Goal: Information Seeking & Learning: Learn about a topic

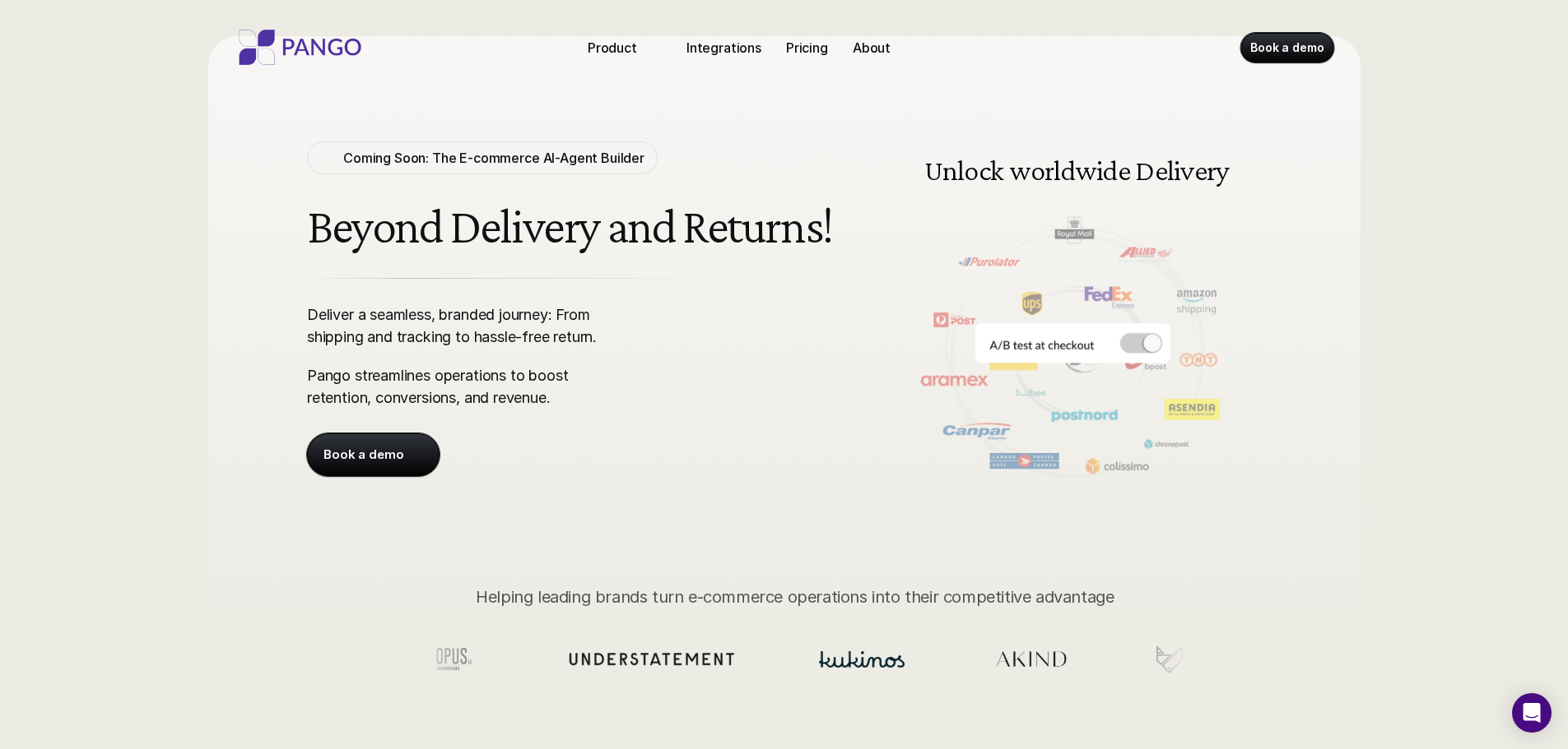
scroll to position [55, 0]
click at [1159, 353] on img at bounding box center [1073, 308] width 377 height 381
click at [1135, 341] on img at bounding box center [1073, 308] width 377 height 381
click at [1130, 341] on img at bounding box center [1073, 308] width 377 height 381
click at [982, 362] on img at bounding box center [1073, 308] width 377 height 381
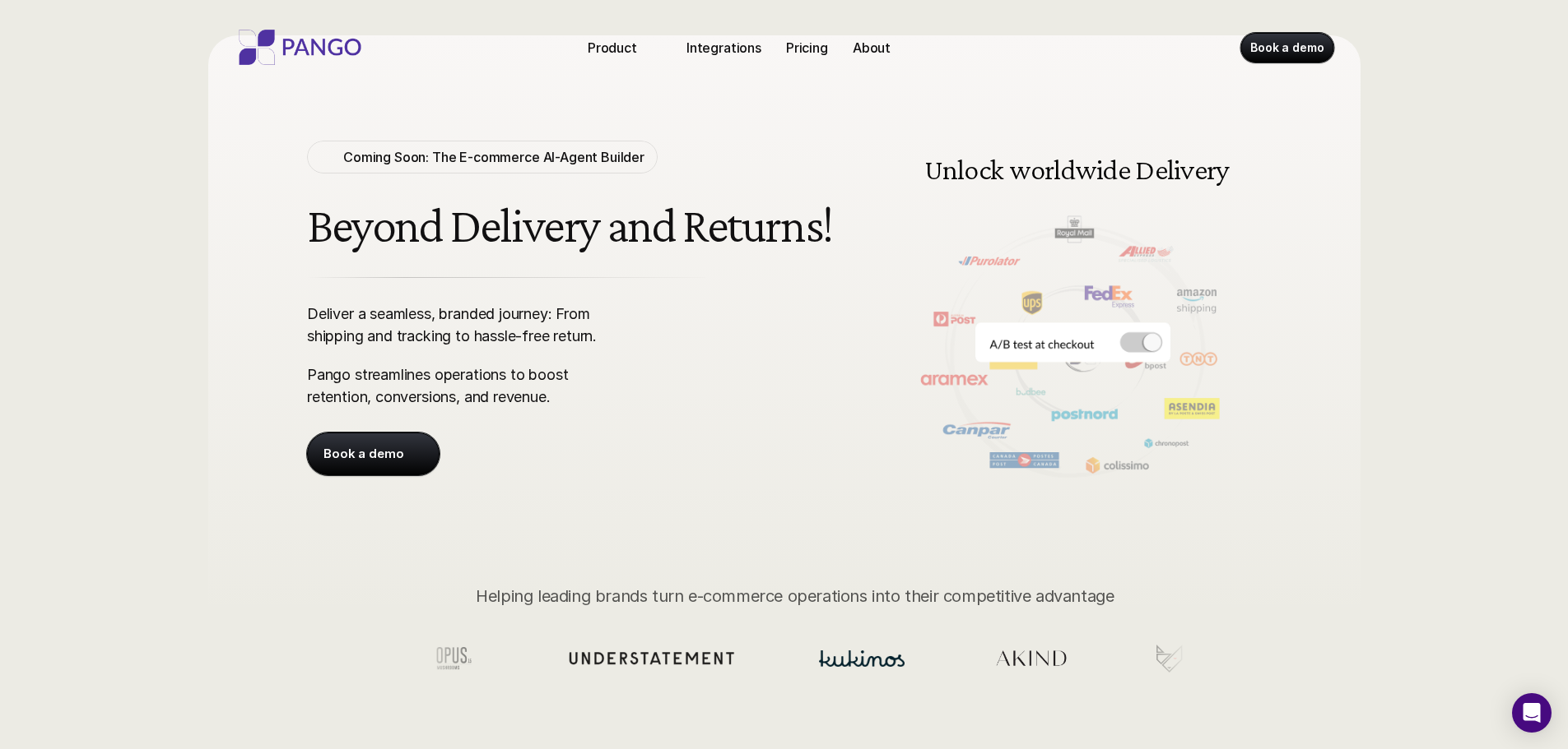
click at [862, 367] on div "Coming Soon: The E-commerce AI-Agent Builder Beyond Delivery and Returns! Deliv…" at bounding box center [596, 308] width 578 height 335
click at [906, 316] on img "Previous" at bounding box center [913, 308] width 23 height 23
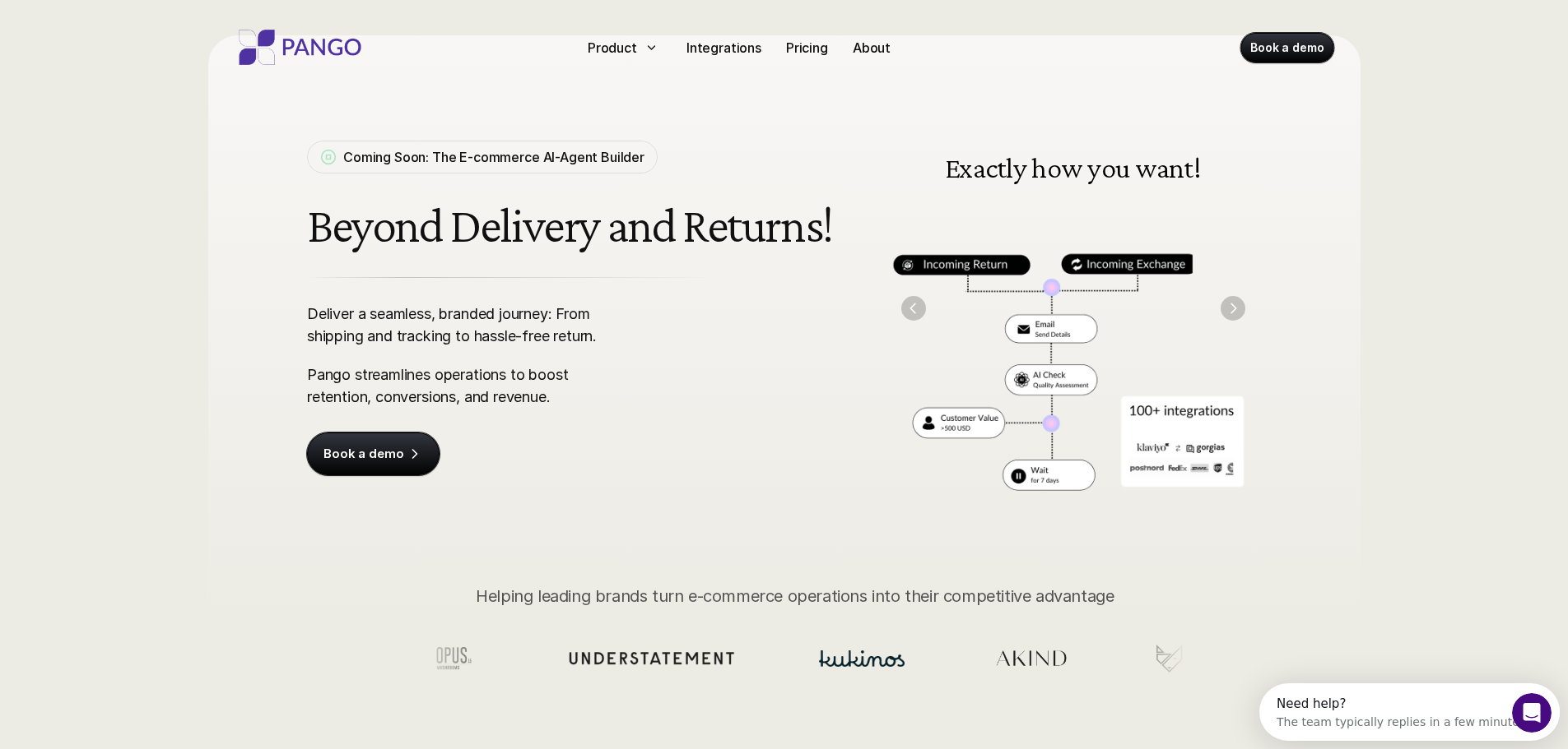
scroll to position [0, 0]
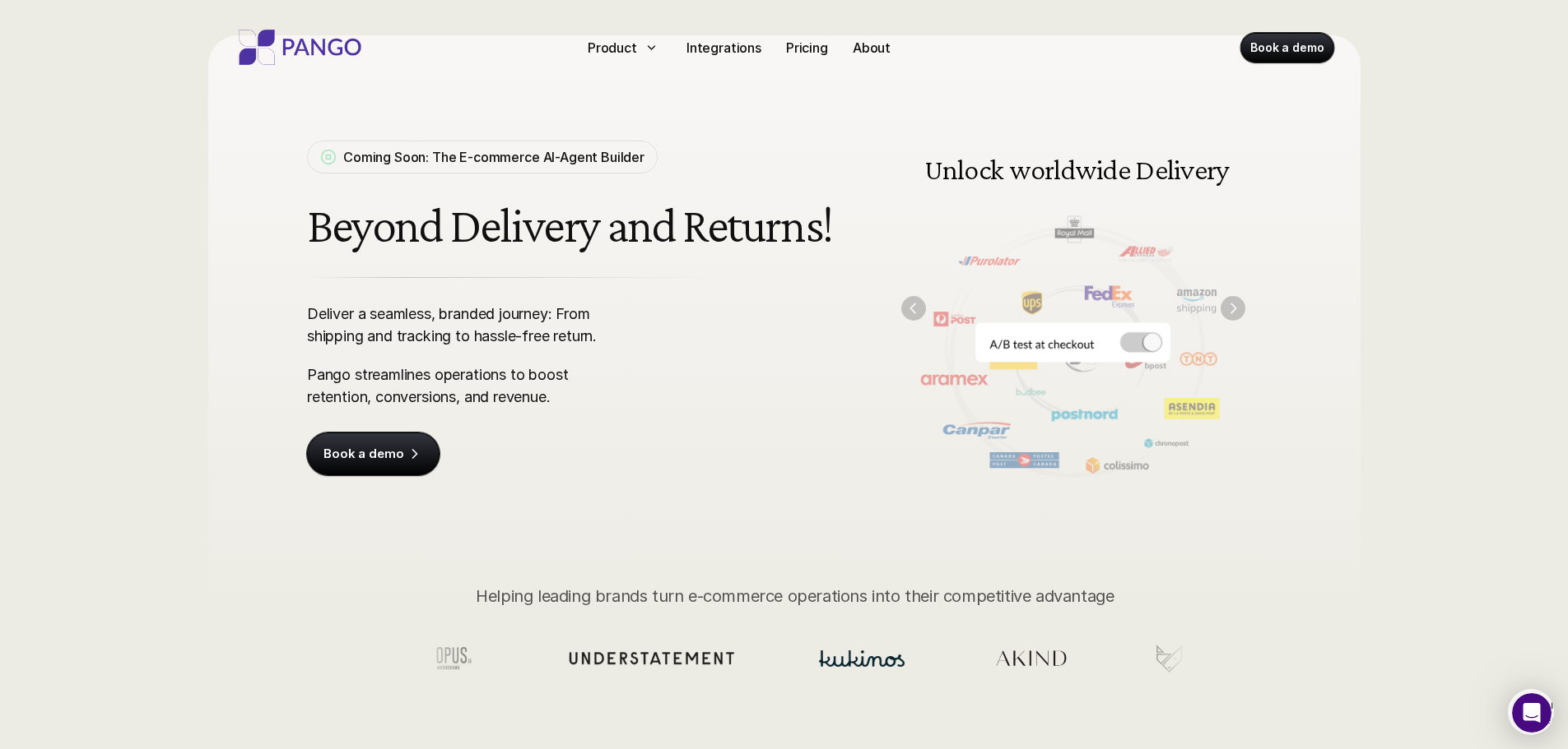
click at [920, 306] on img "Previous" at bounding box center [913, 308] width 25 height 25
click at [1230, 311] on img "Next" at bounding box center [1232, 308] width 24 height 24
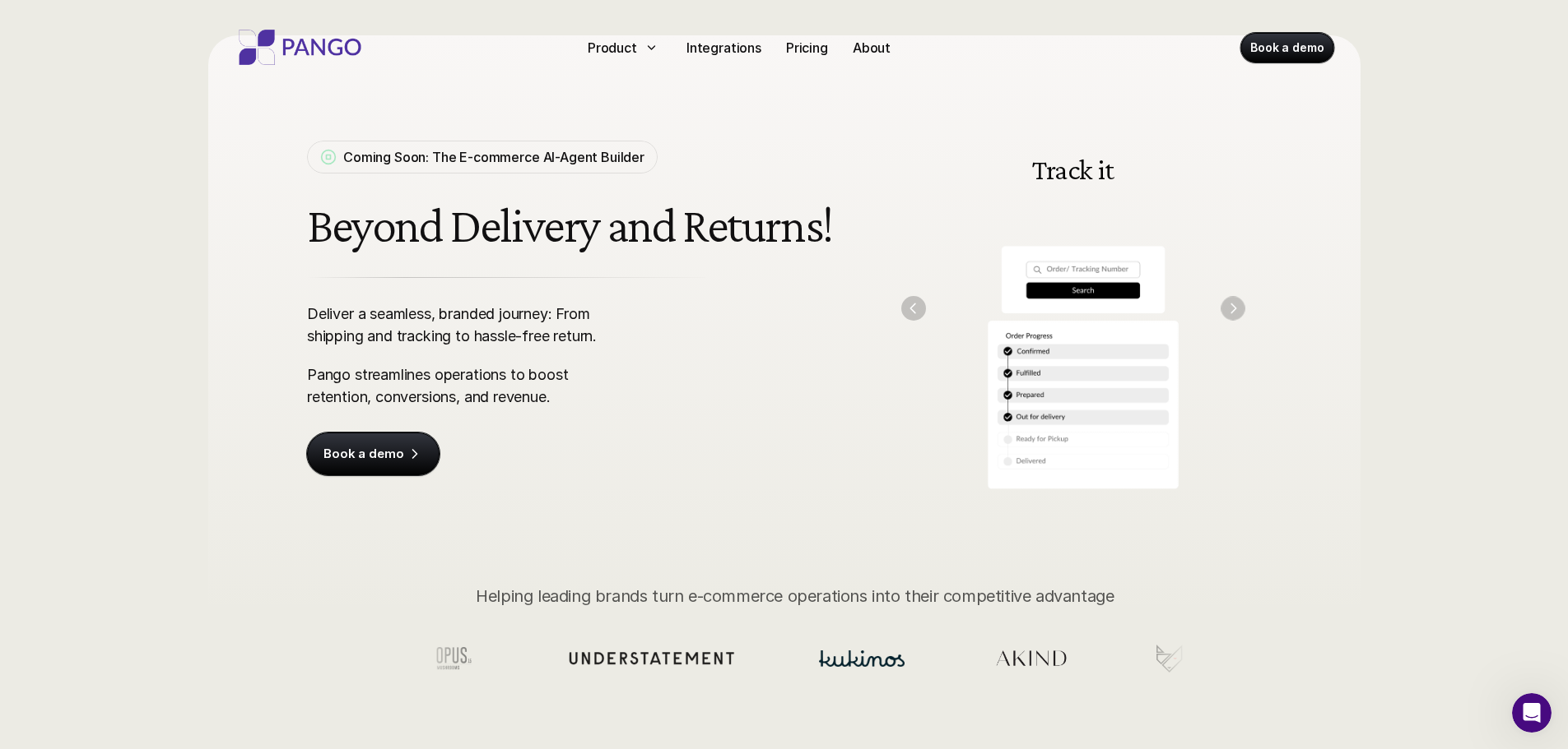
click at [1230, 311] on img "Next" at bounding box center [1232, 308] width 24 height 24
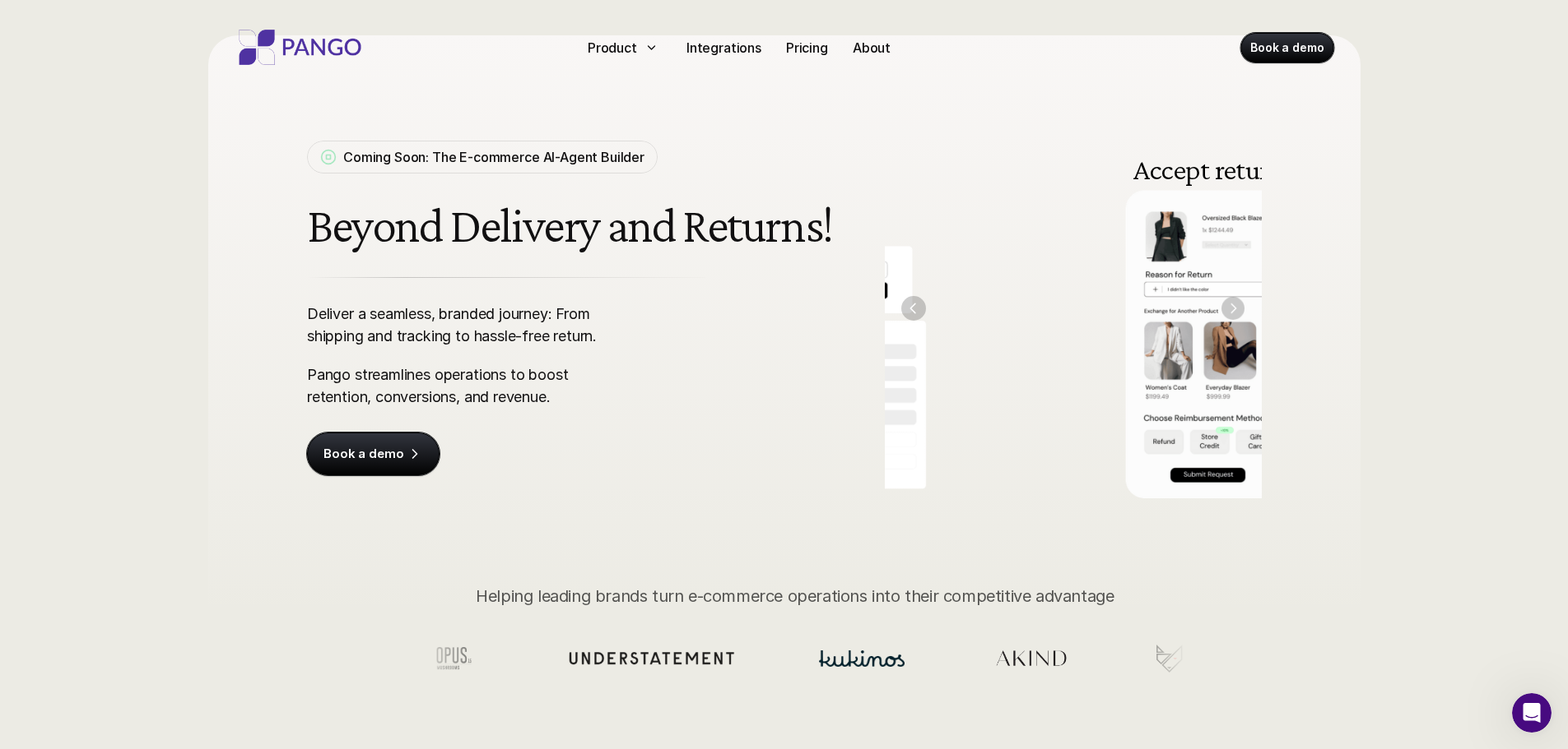
click at [1230, 311] on img "Next" at bounding box center [1232, 308] width 23 height 23
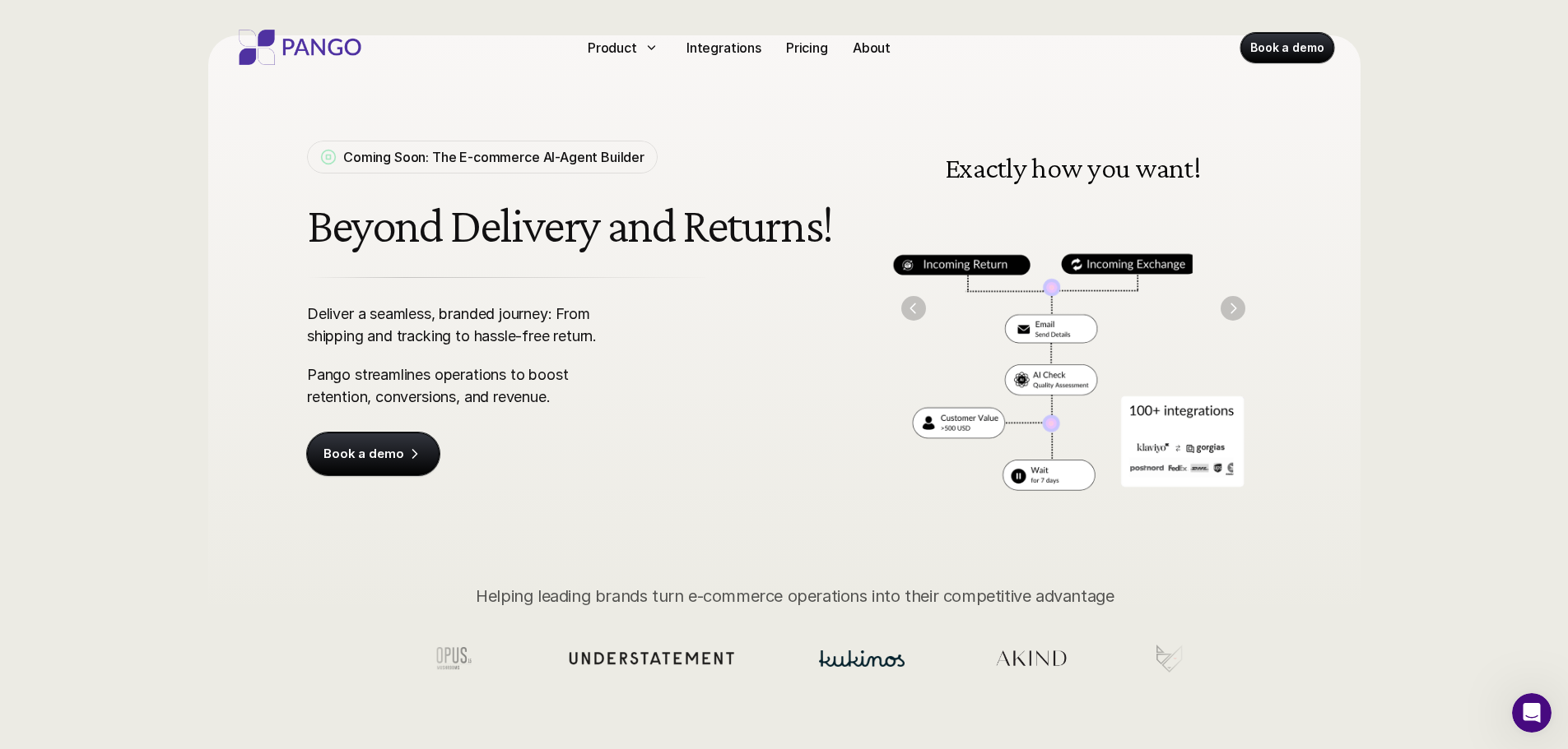
click at [921, 312] on img "Previous" at bounding box center [913, 308] width 25 height 25
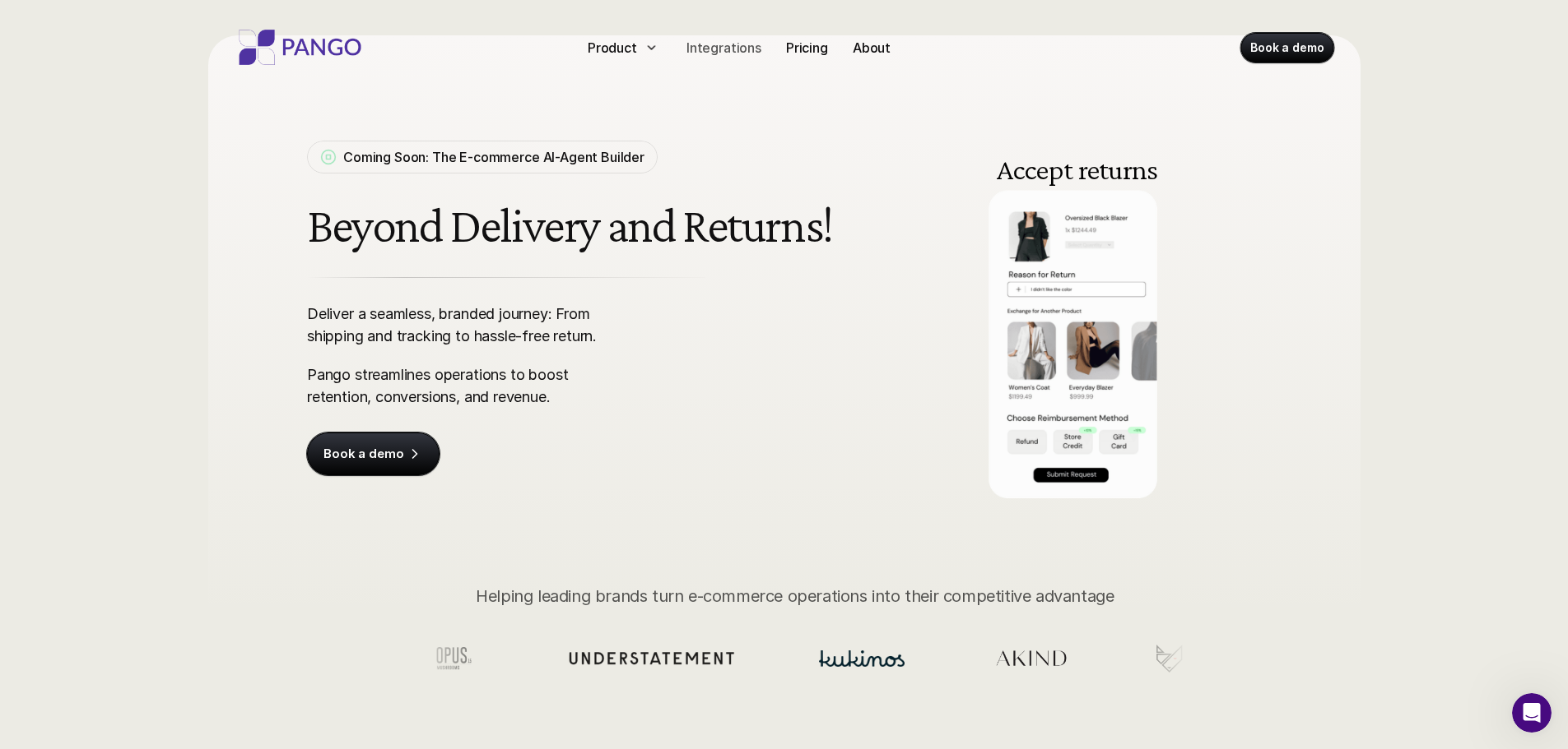
click at [695, 44] on p "Integrations" at bounding box center [724, 48] width 74 height 20
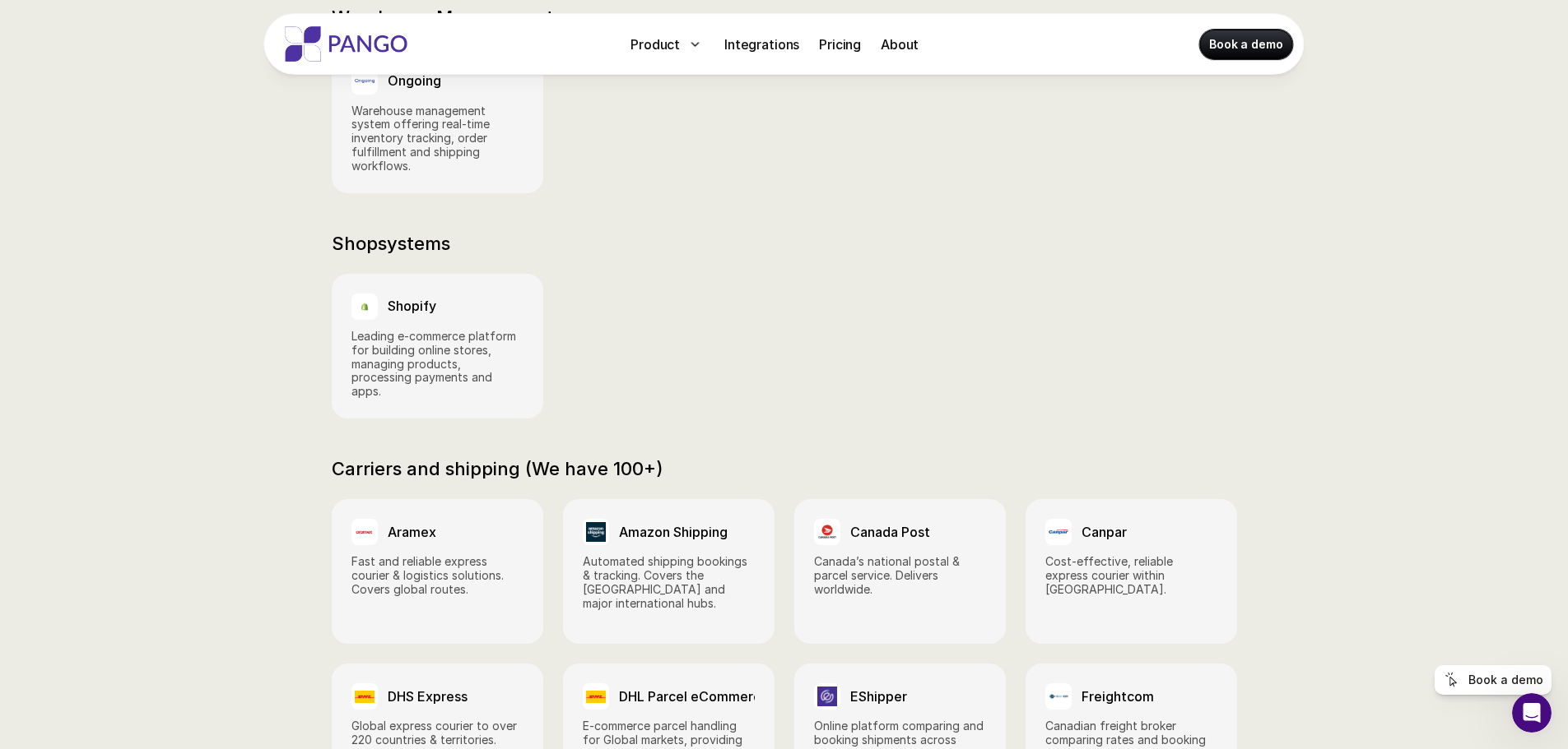
scroll to position [505, 0]
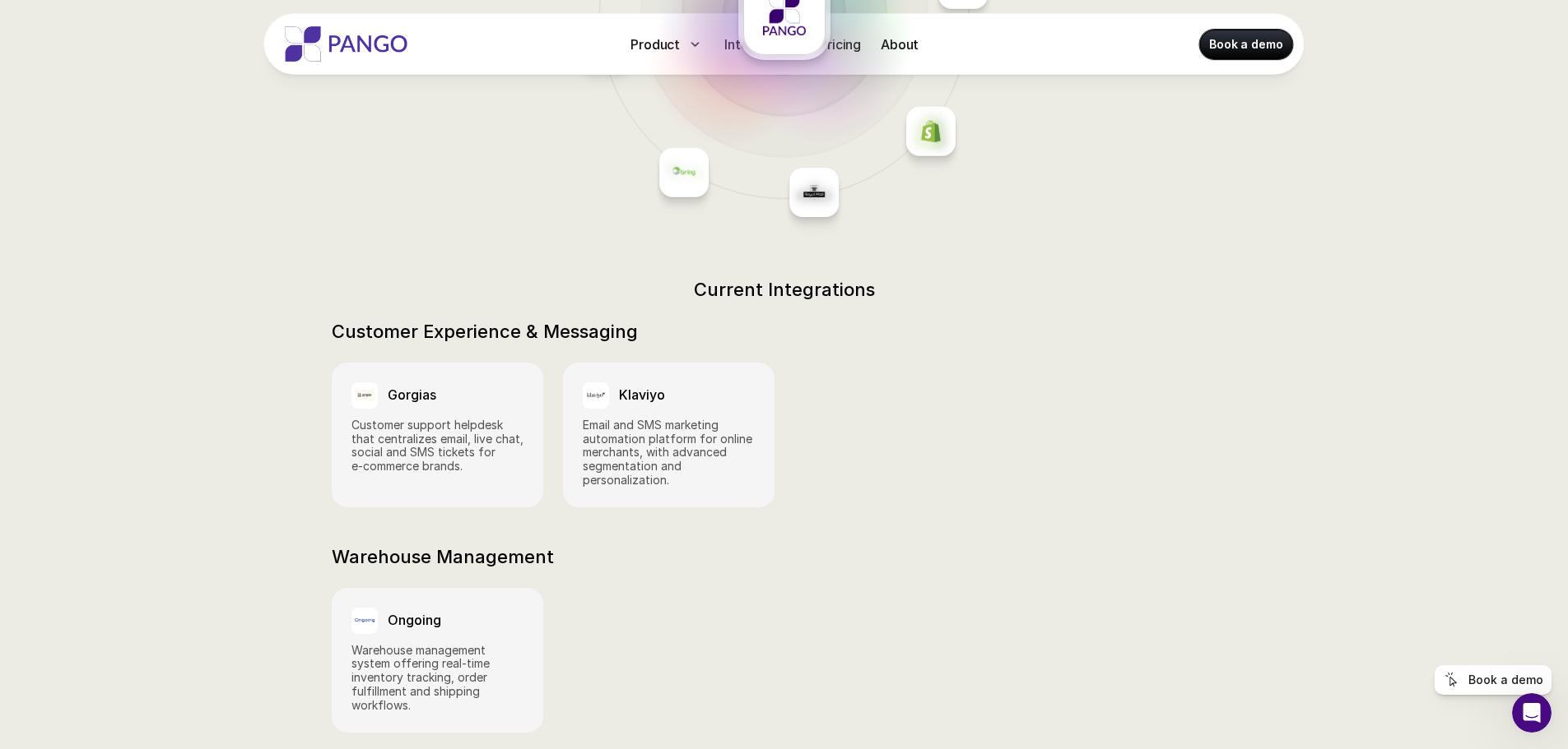
click at [850, 44] on div at bounding box center [820, 60] width 165 height 165
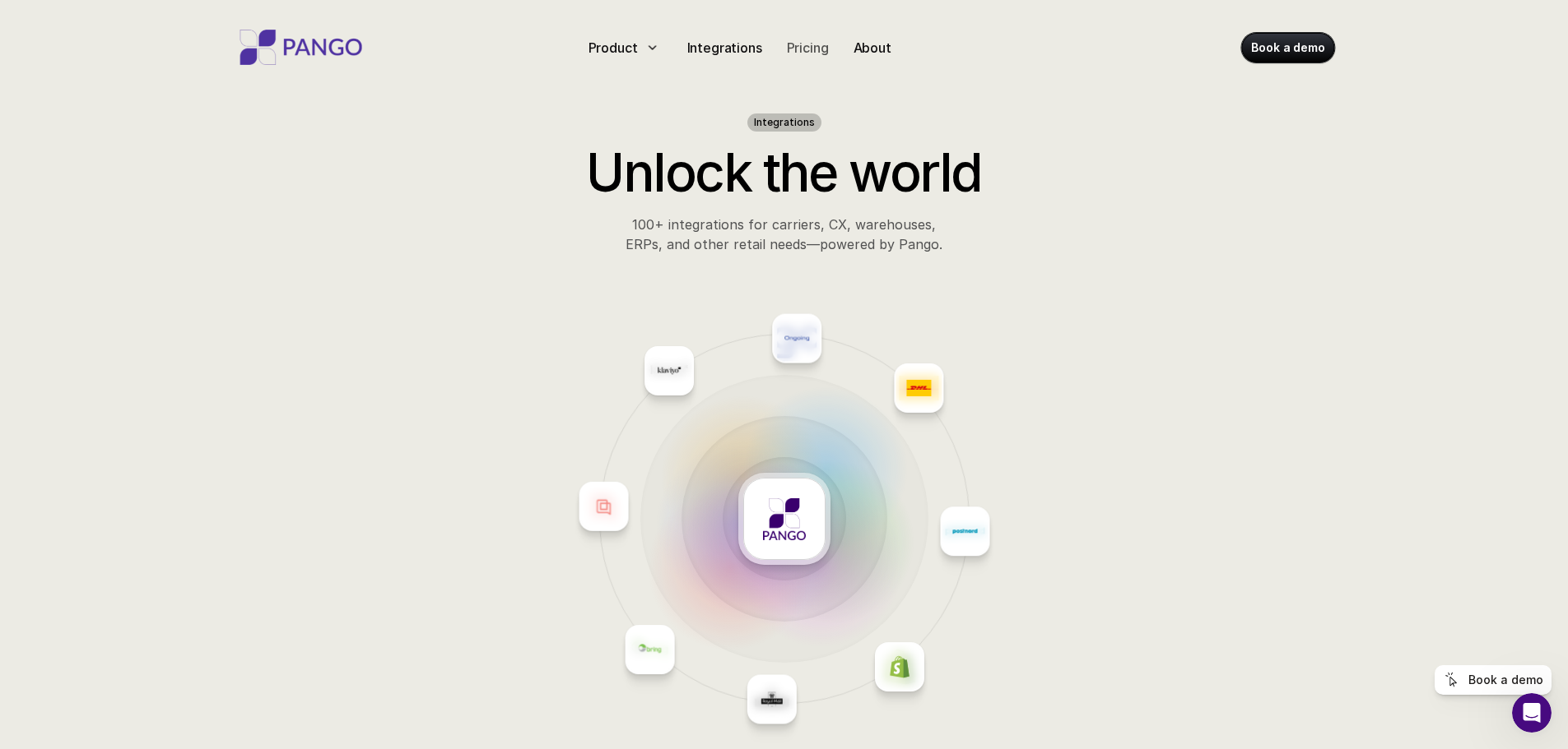
click at [803, 51] on p "Pricing" at bounding box center [806, 47] width 42 height 20
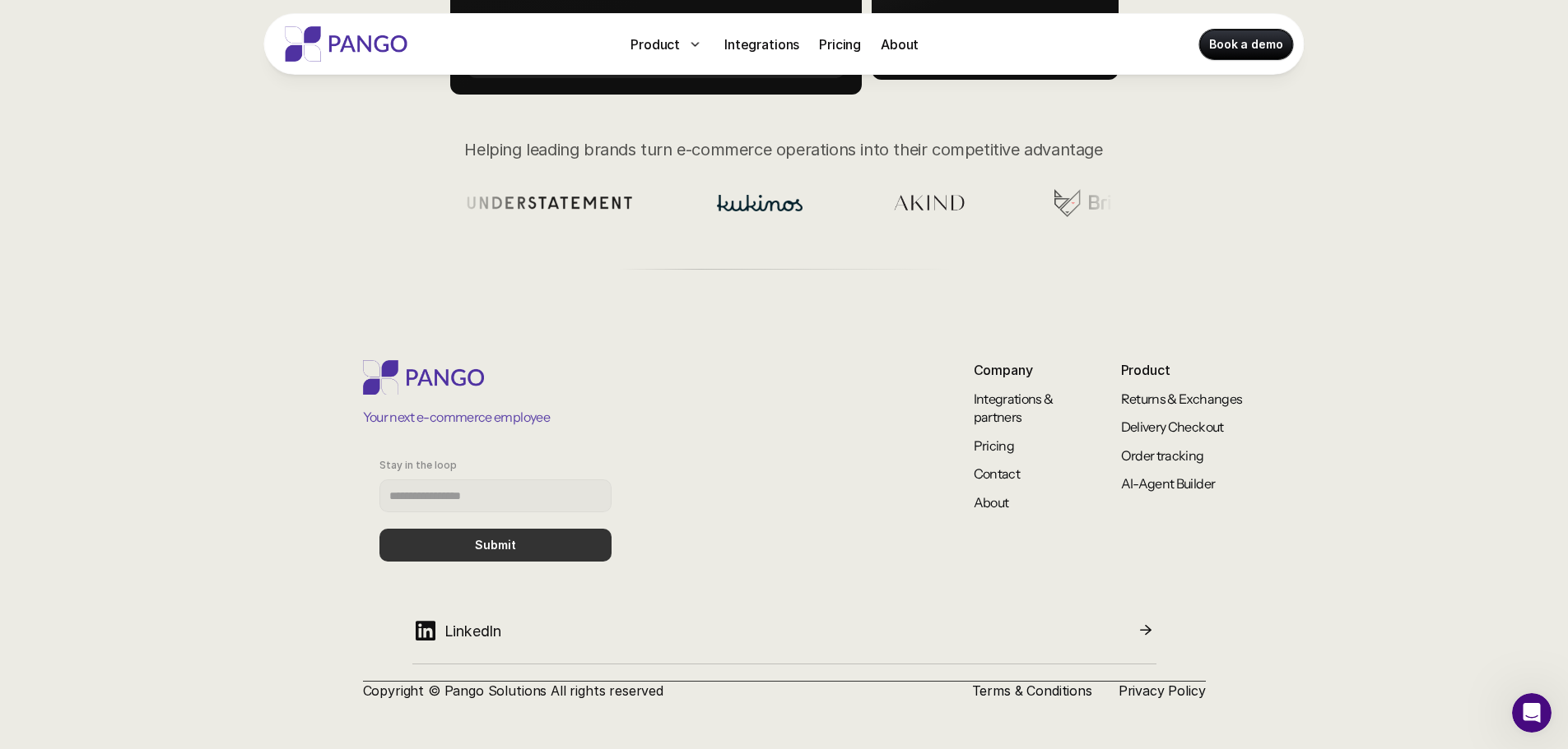
scroll to position [581, 0]
click at [1180, 404] on link "Returns & Exchanges" at bounding box center [1181, 398] width 122 height 17
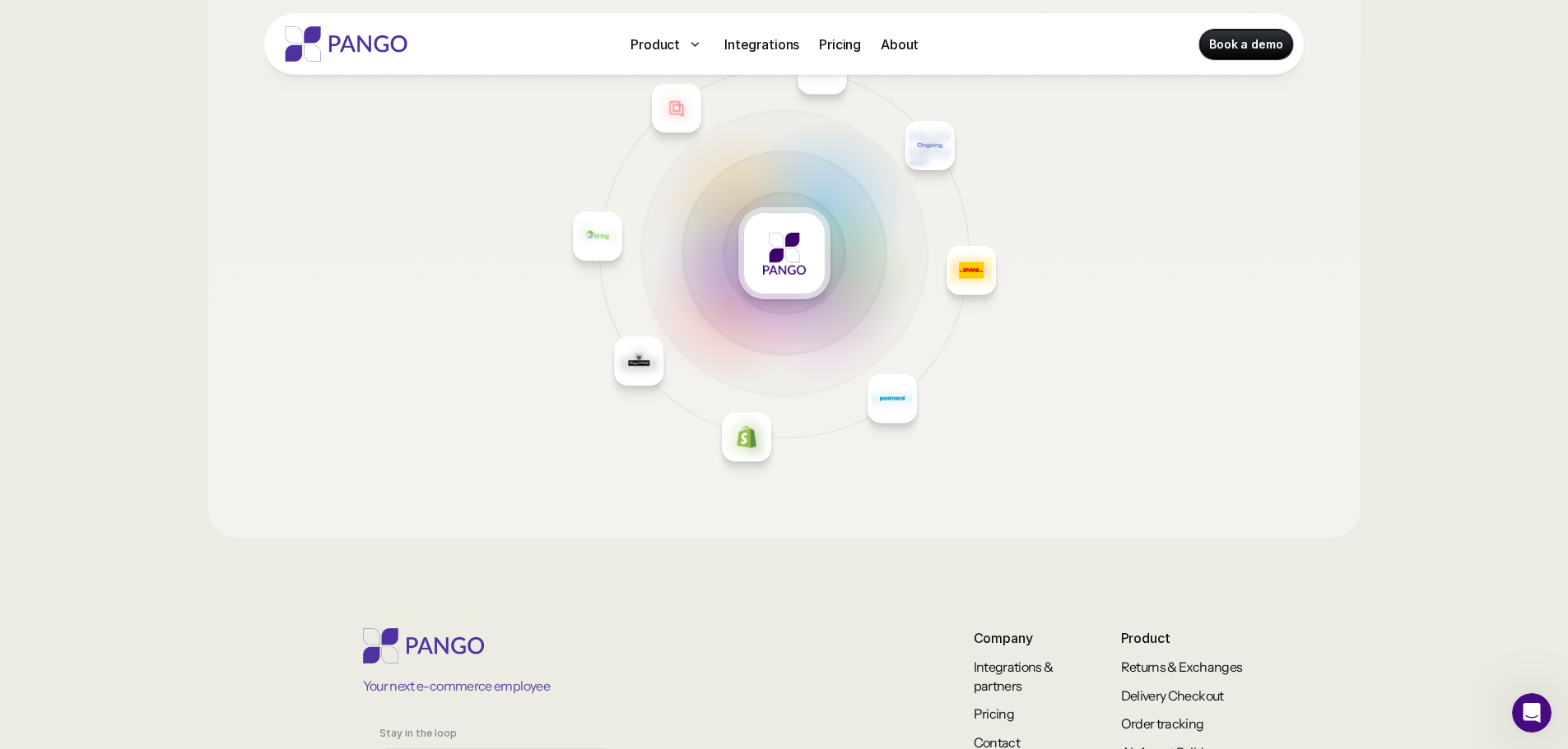
scroll to position [2541, 0]
